Goal: Information Seeking & Learning: Learn about a topic

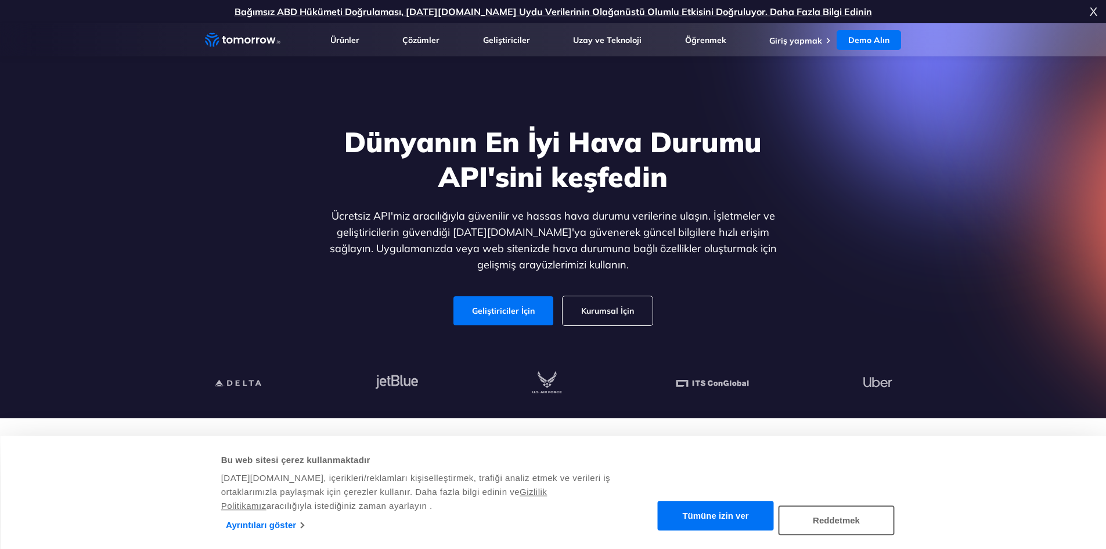
drag, startPoint x: 0, startPoint y: 0, endPoint x: 851, endPoint y: 197, distance: 873.6
click at [851, 197] on div "Dünyanın En İyi Hava Durumu API'sini keşfedin Ücretsiz API'miz aracılığıyla güv…" at bounding box center [553, 225] width 715 height 247
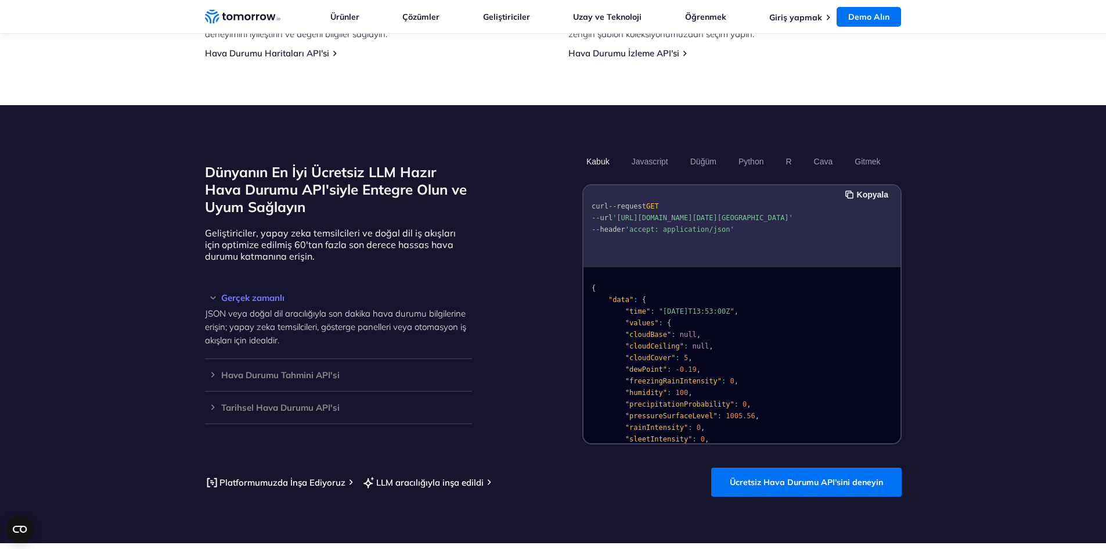
scroll to position [929, 0]
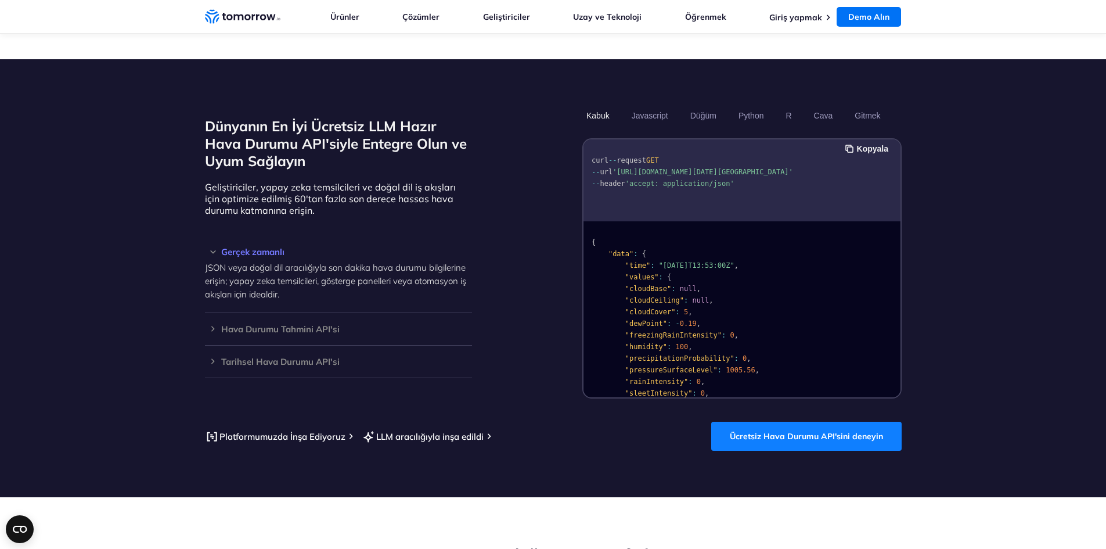
click at [756, 431] on font "Ücretsiz Hava Durumu API'sini deneyin" at bounding box center [806, 436] width 153 height 10
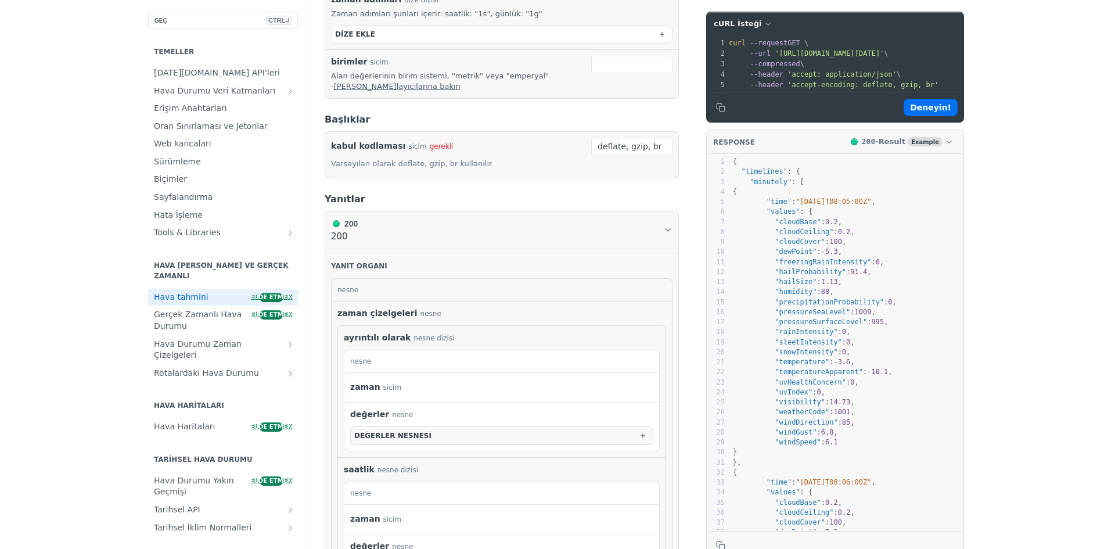
scroll to position [464, 0]
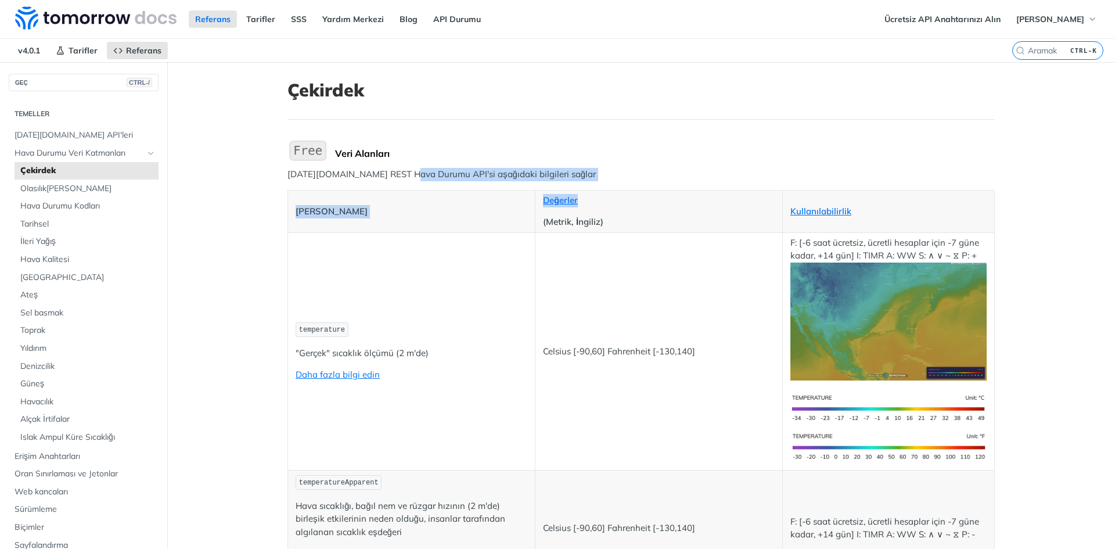
drag, startPoint x: 444, startPoint y: 170, endPoint x: 686, endPoint y: 140, distance: 243.3
